Goal: Task Accomplishment & Management: Manage account settings

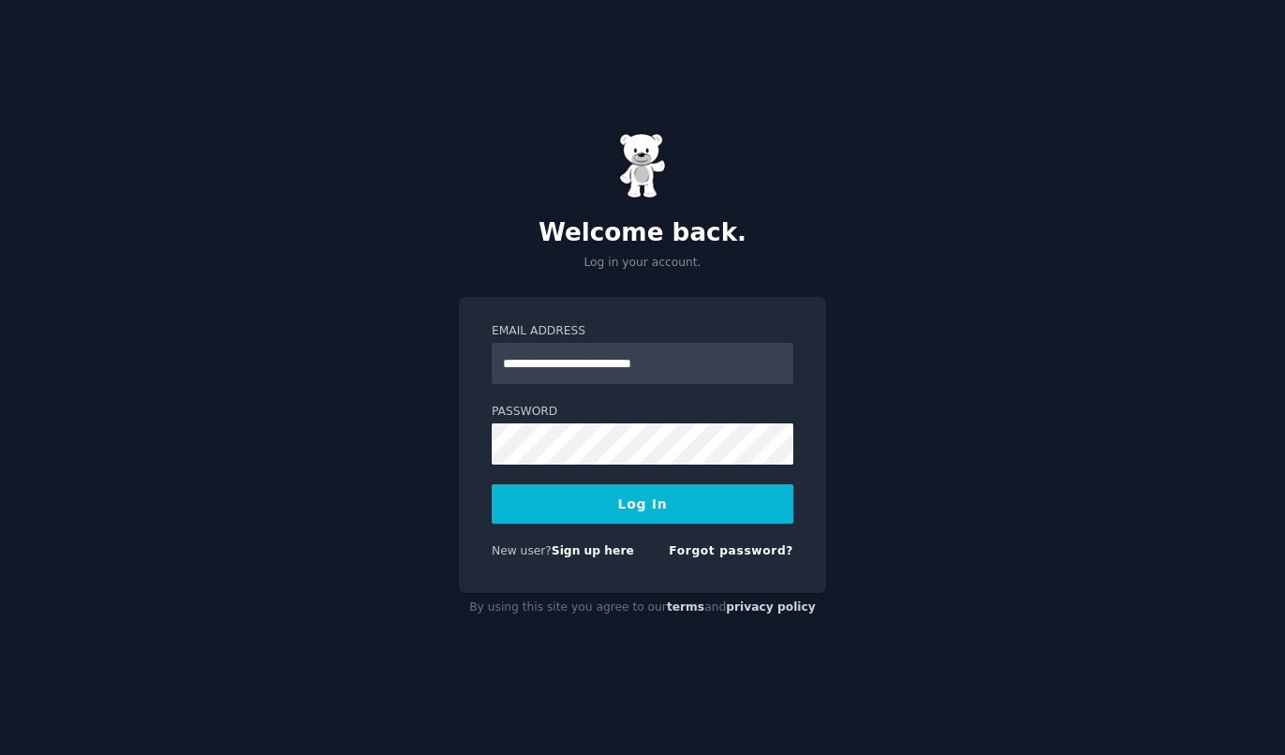
type input "**********"
click at [652, 501] on button "Log In" at bounding box center [643, 503] width 302 height 39
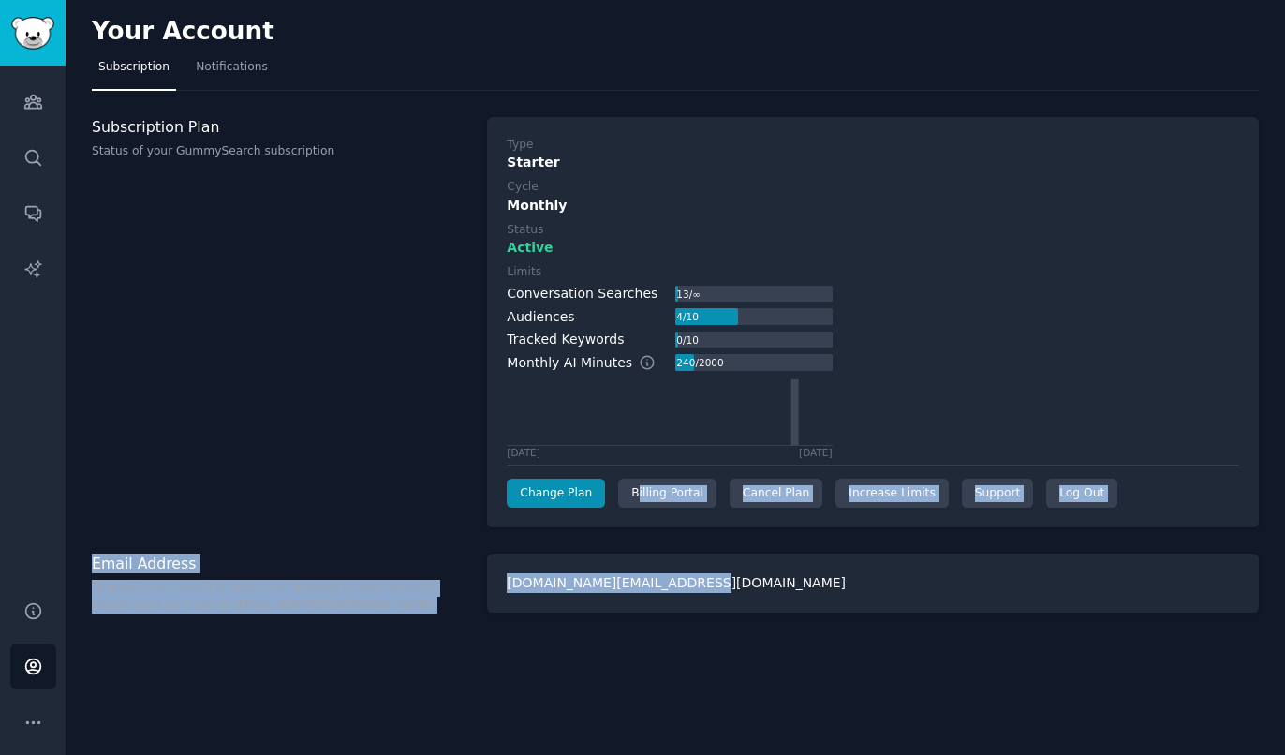
drag, startPoint x: 629, startPoint y: 494, endPoint x: 731, endPoint y: 584, distance: 136.1
click at [731, 528] on div "Type Starter Cycle Monthly Status Active Limits Conversation Searches 13 / ∞ Au…" at bounding box center [873, 322] width 772 height 411
click at [739, 546] on div "Your Account Subscription Notifications Subscription Plan Status of your GummyS…" at bounding box center [676, 377] width 1220 height 755
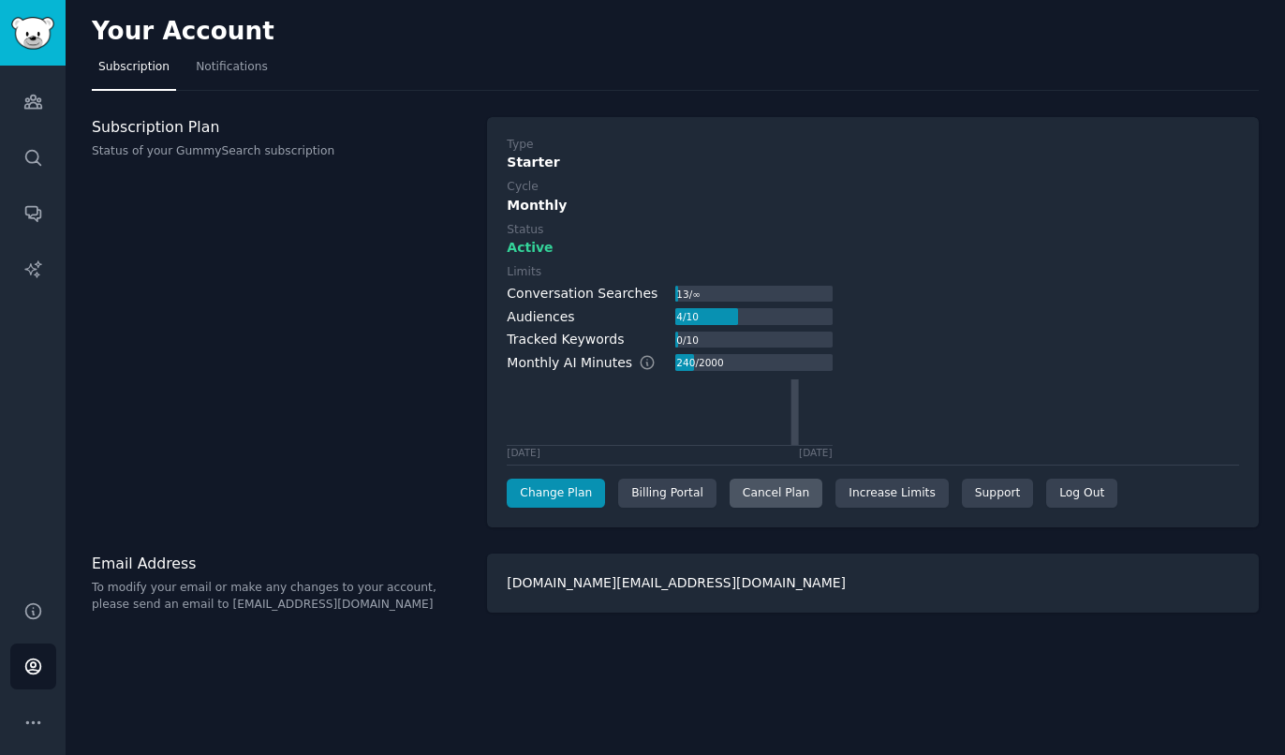
click at [751, 498] on div "Cancel Plan" at bounding box center [776, 494] width 93 height 30
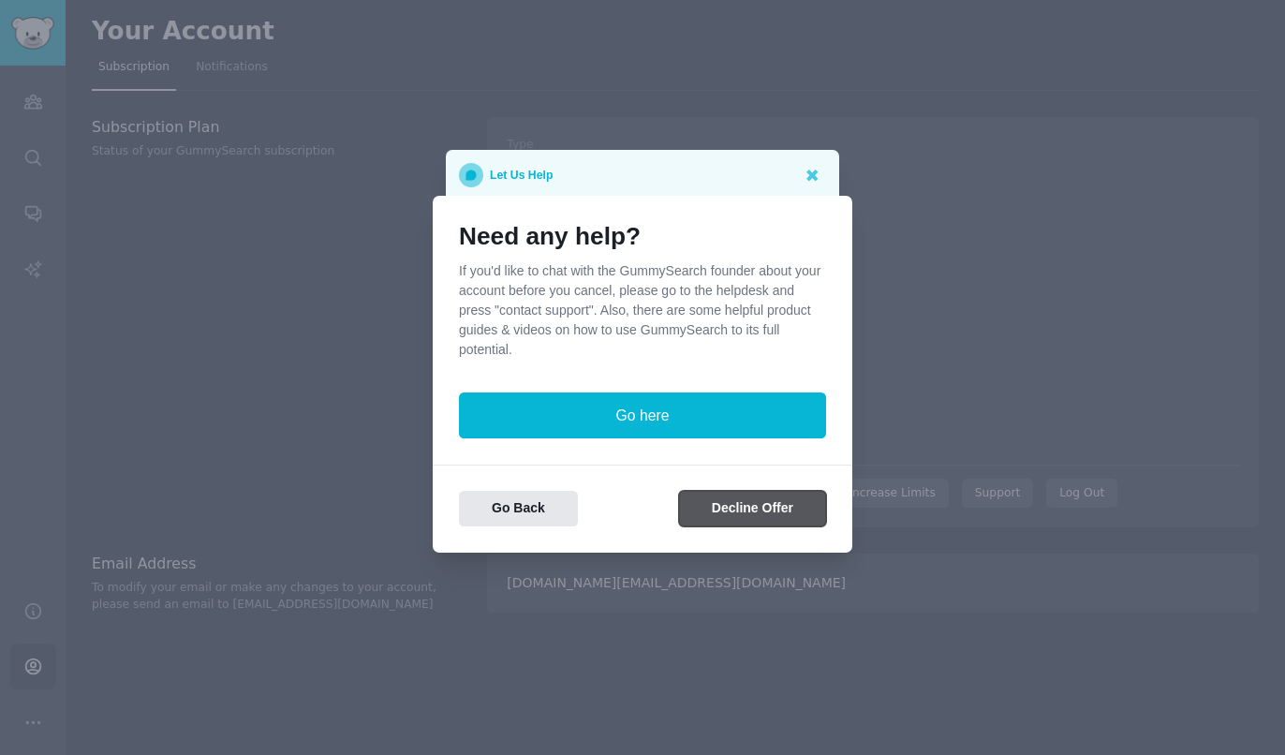
click at [711, 504] on button "Decline Offer" at bounding box center [752, 509] width 147 height 37
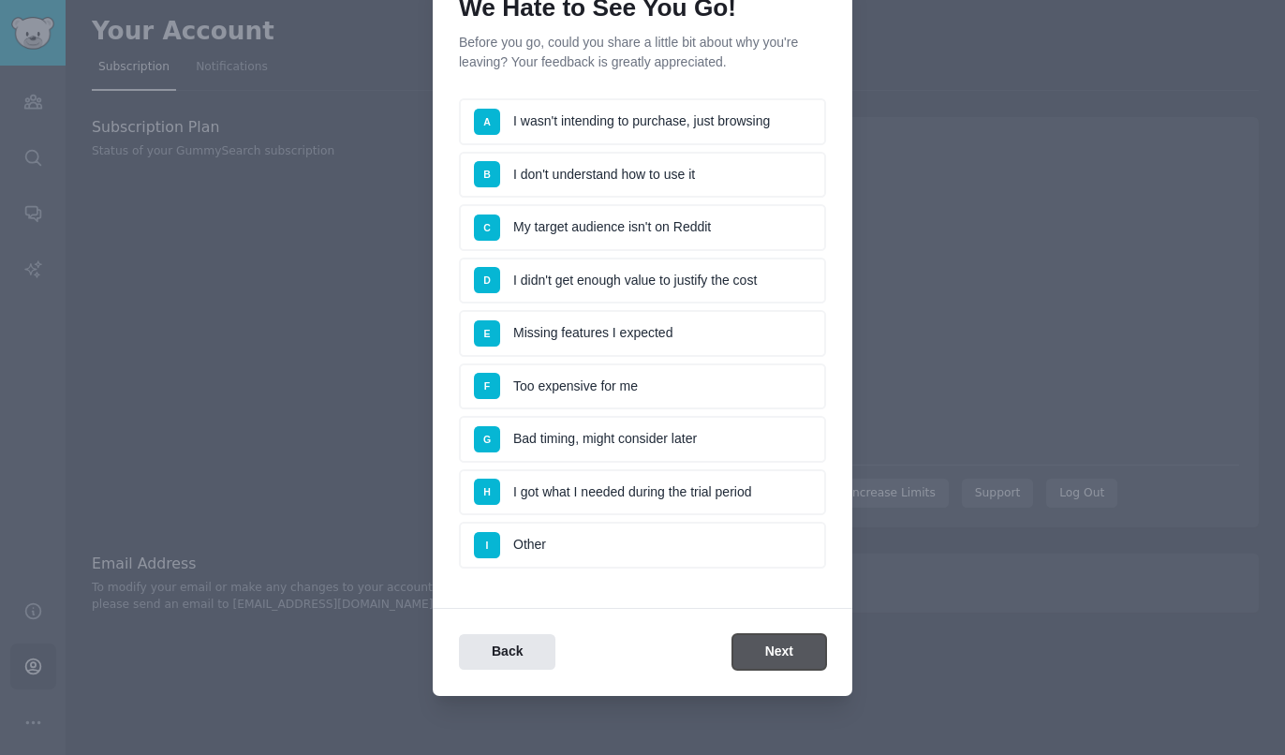
scroll to position [98, 0]
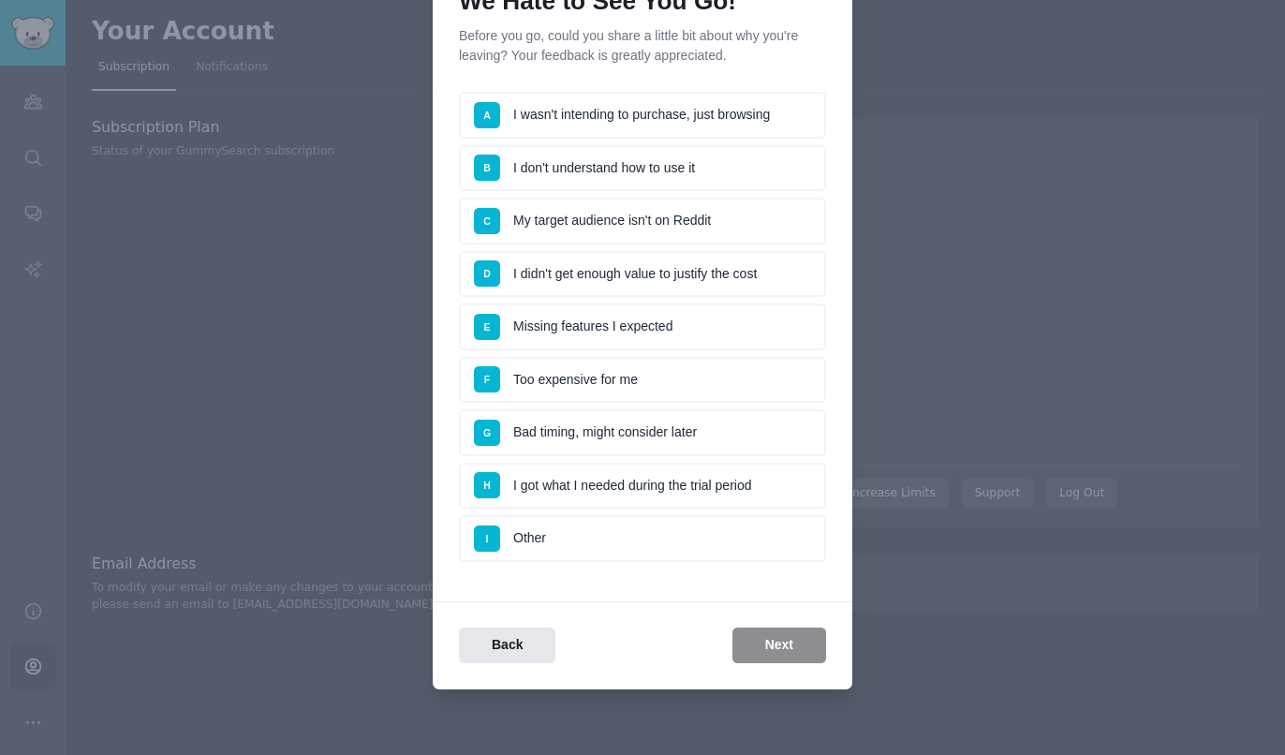
click at [762, 280] on li "D I didn't get enough value to justify the cost" at bounding box center [642, 274] width 367 height 47
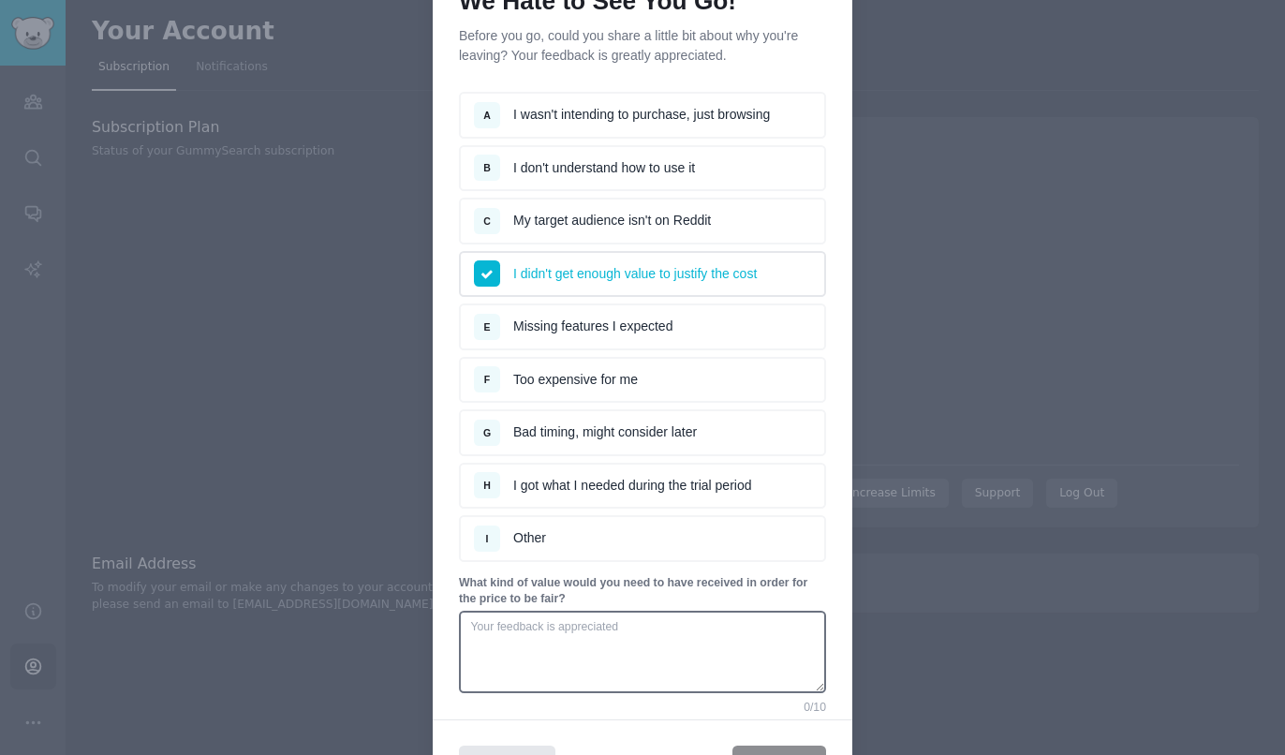
scroll to position [216, 0]
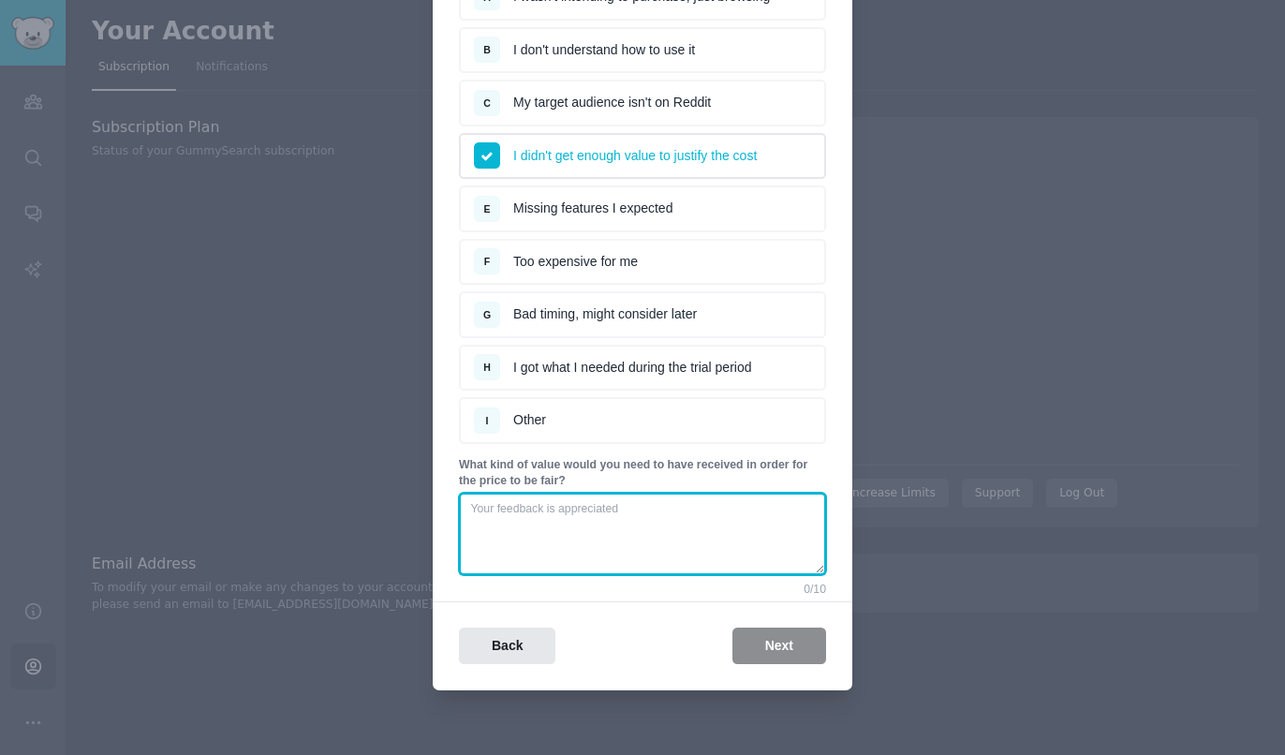
click at [757, 538] on textarea at bounding box center [642, 534] width 367 height 82
type textarea "To be able to see the latest hot trends!"
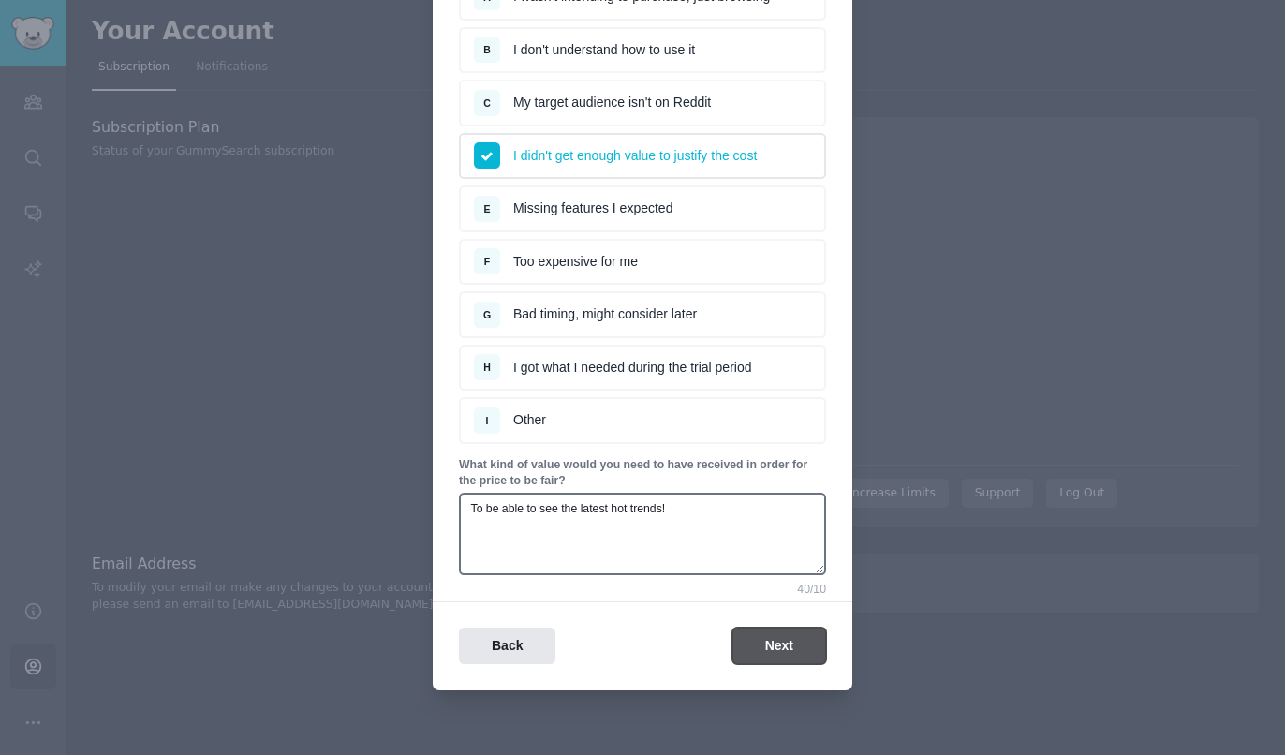
click at [793, 646] on button "Next" at bounding box center [780, 646] width 94 height 37
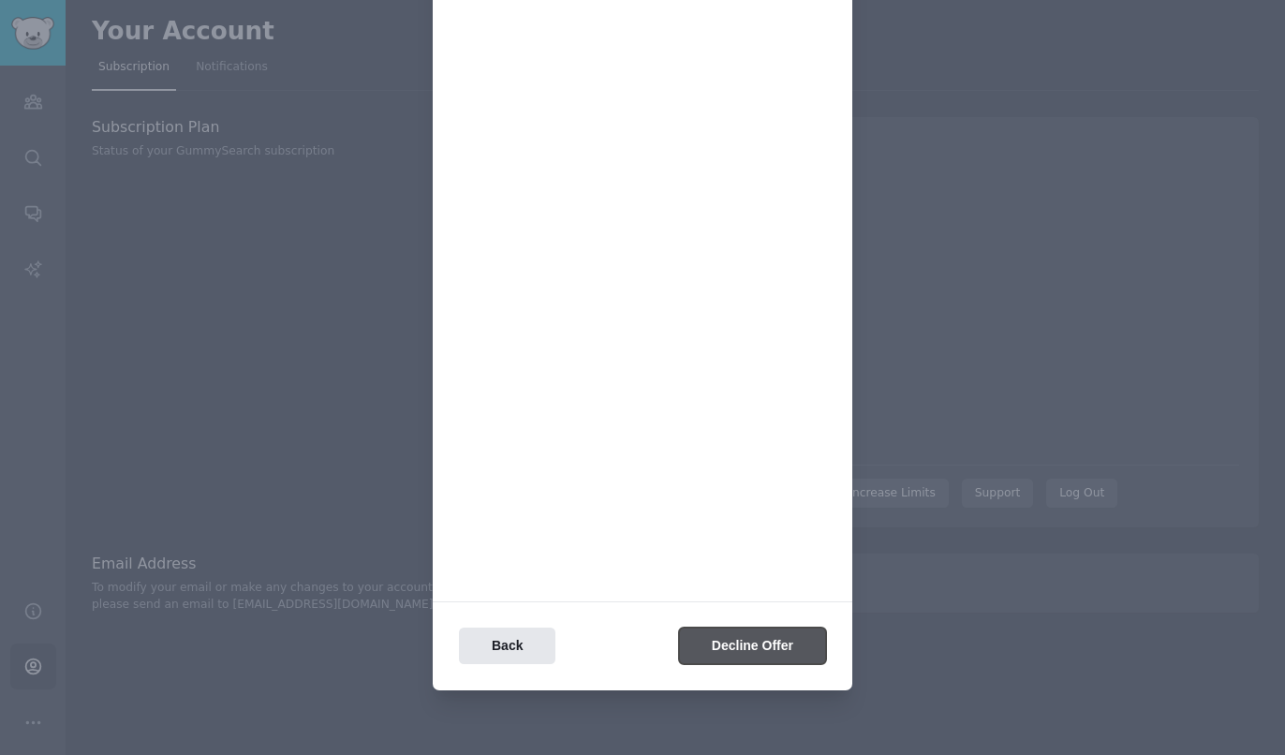
scroll to position [0, 0]
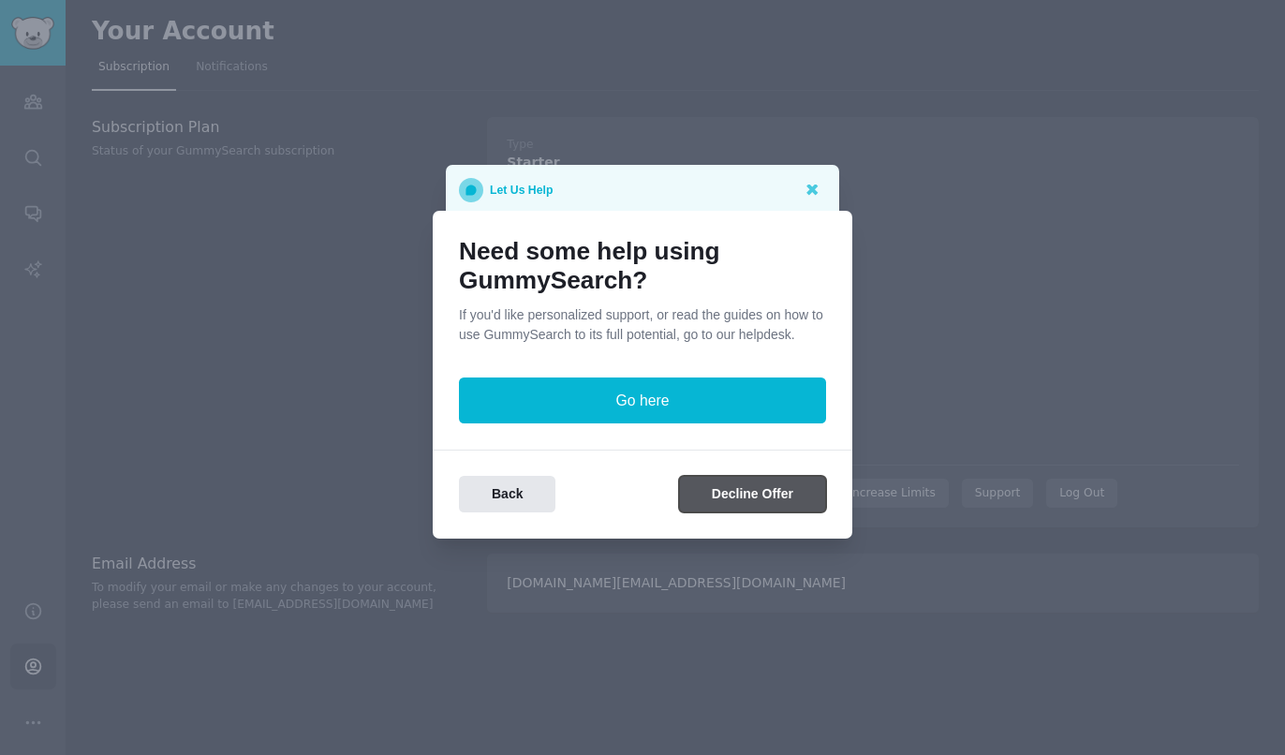
click at [752, 477] on button "Decline Offer" at bounding box center [752, 494] width 147 height 37
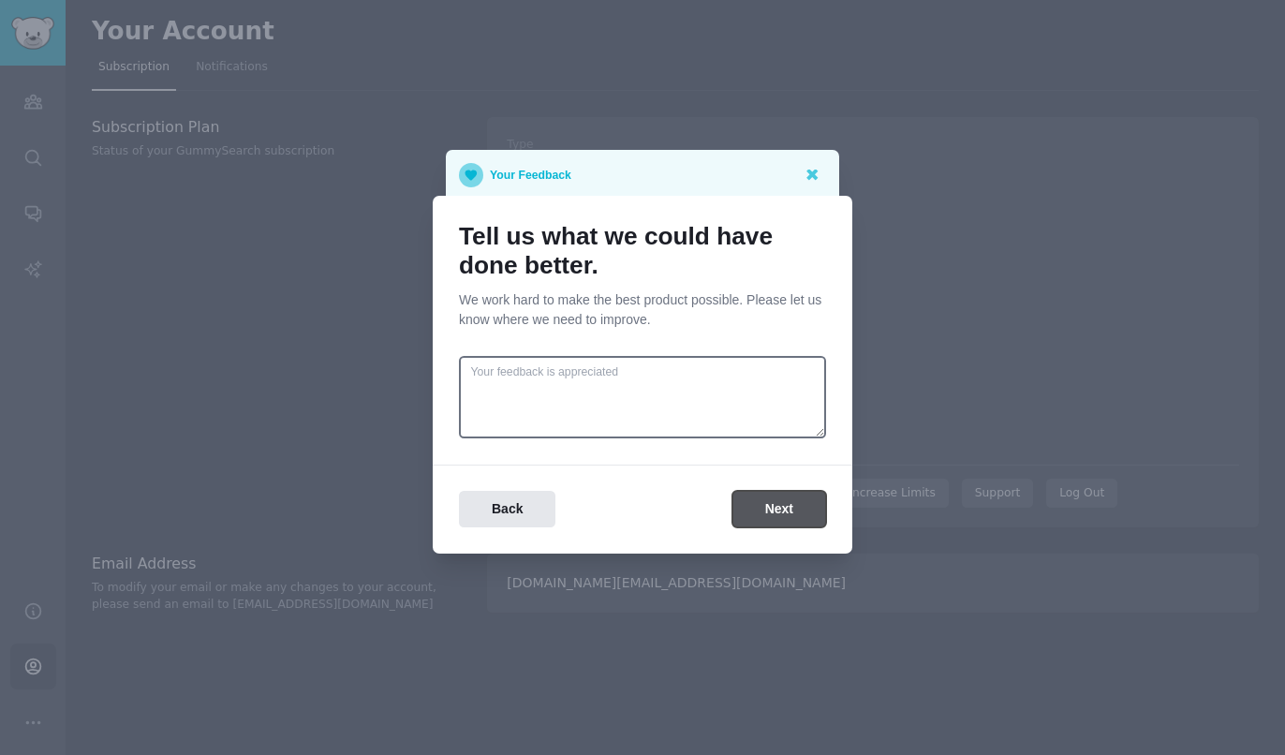
click at [762, 510] on button "Next" at bounding box center [780, 509] width 94 height 37
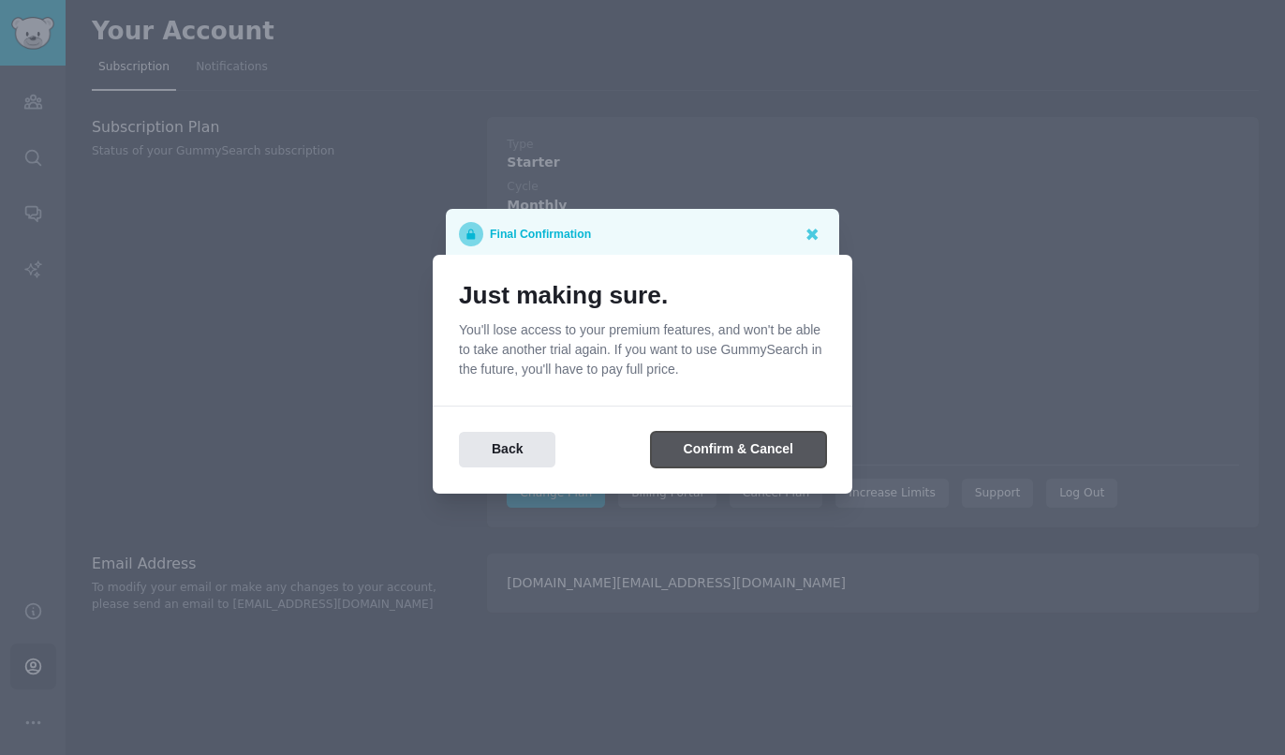
click at [738, 454] on button "Confirm & Cancel" at bounding box center [738, 450] width 175 height 37
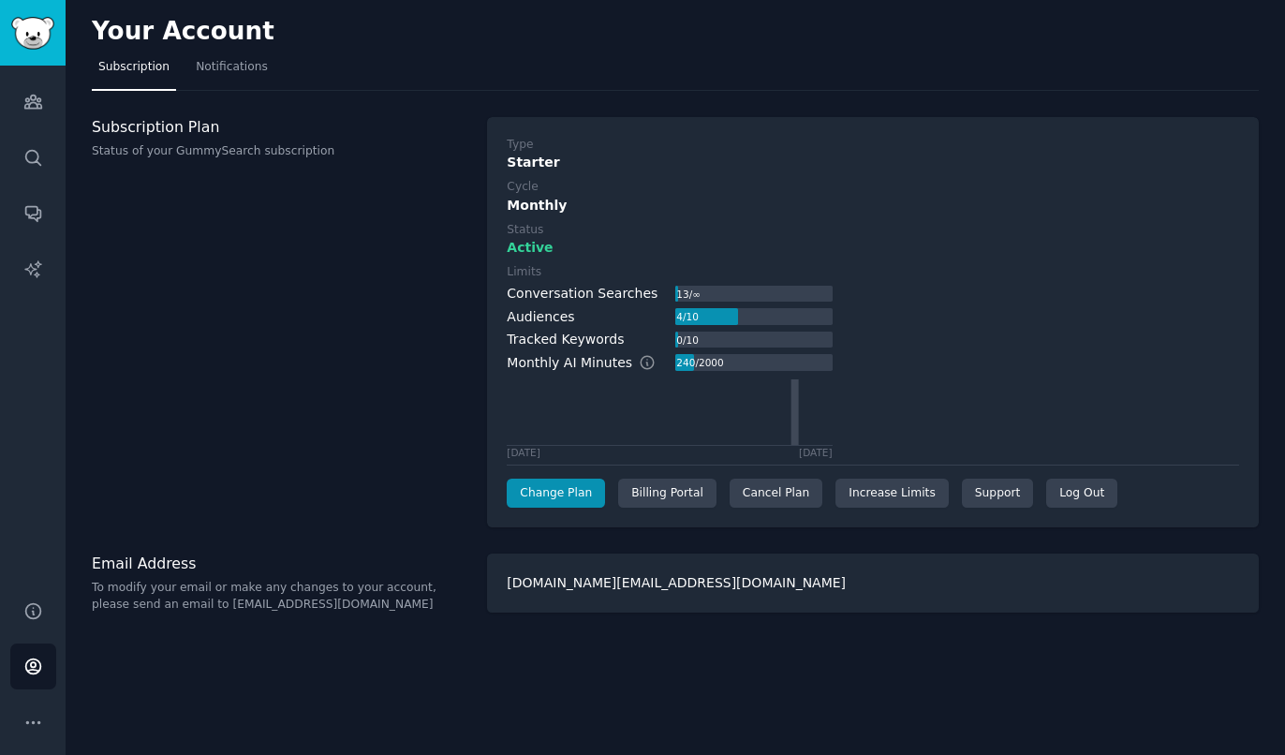
click at [759, 508] on div "Type Starter Cycle Monthly Status Active Limits Conversation Searches 13 / ∞ Au…" at bounding box center [873, 322] width 772 height 411
click at [762, 503] on div "Cancel Plan" at bounding box center [776, 494] width 93 height 30
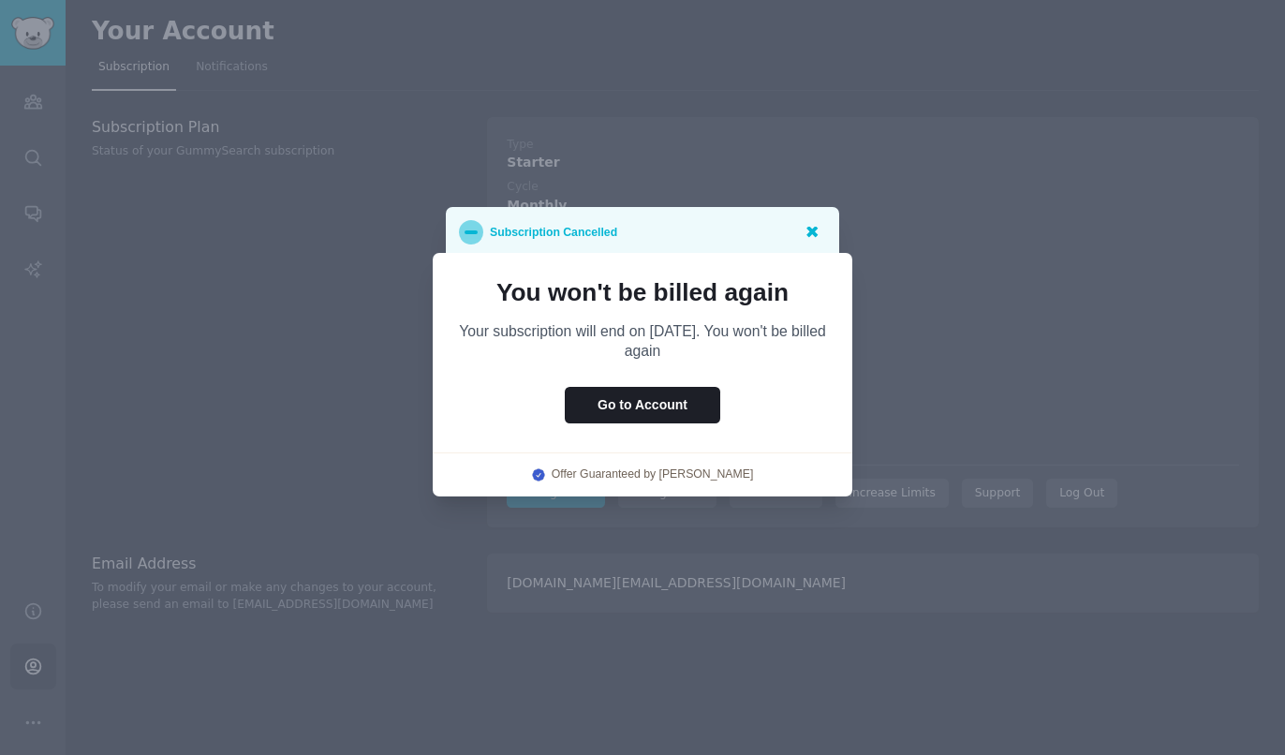
click at [813, 235] on icon at bounding box center [812, 231] width 20 height 20
